Goal: Find specific page/section: Find specific page/section

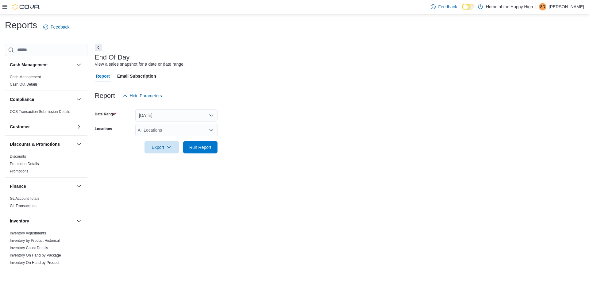
click at [563, 7] on p "[PERSON_NAME]" at bounding box center [566, 6] width 35 height 7
click at [545, 60] on span "Sign Out" at bounding box center [545, 60] width 17 height 6
